Goal: Information Seeking & Learning: Find specific fact

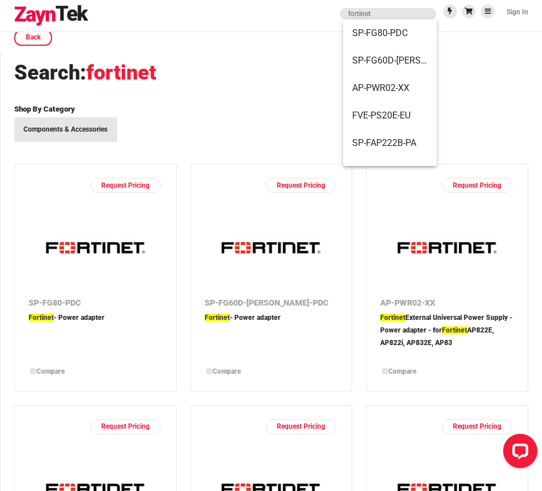
click at [211, 67] on h1 "Search: fortinet" at bounding box center [271, 72] width 514 height 27
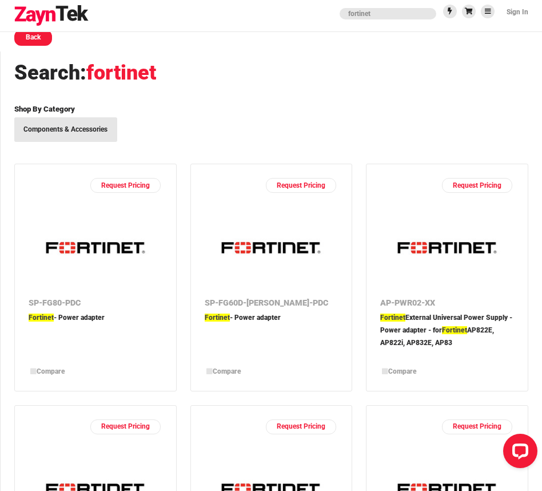
click at [41, 43] on link "Back" at bounding box center [33, 38] width 38 height 16
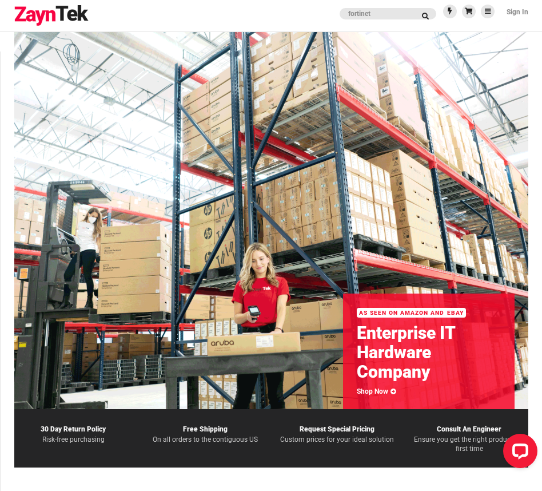
click at [65, 14] on img at bounding box center [51, 15] width 75 height 21
click at [389, 17] on input "fortinet" at bounding box center [388, 13] width 97 height 11
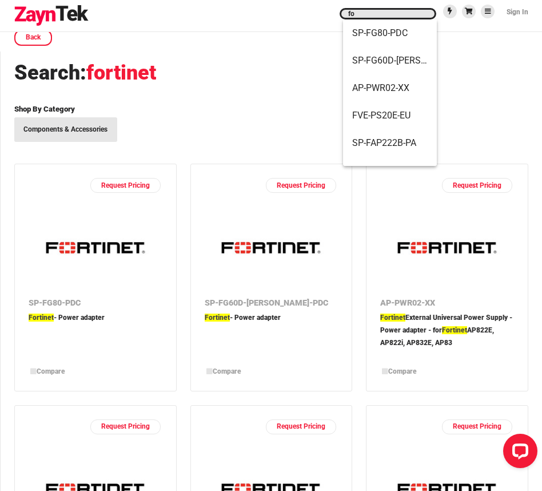
type input "f"
